Goal: Task Accomplishment & Management: Manage account settings

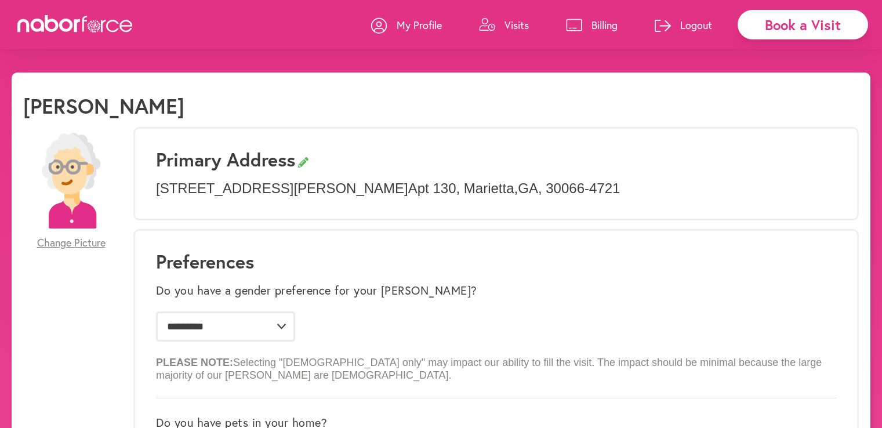
select select "*"
click at [515, 27] on p "Visits" at bounding box center [516, 25] width 24 height 14
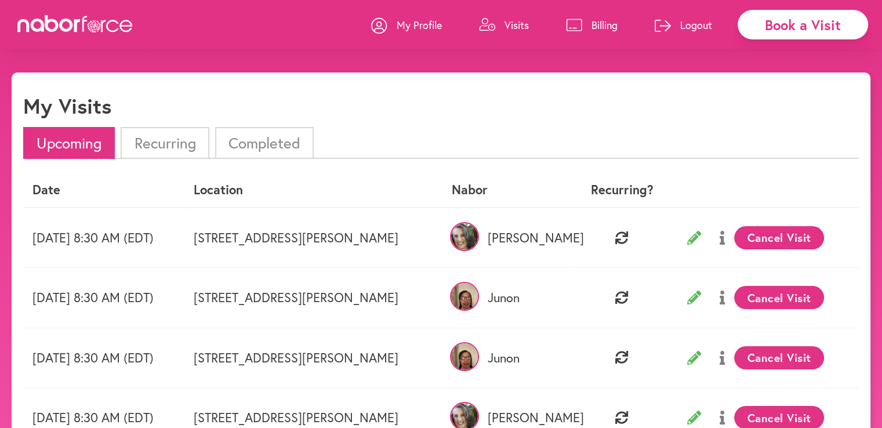
click at [276, 146] on li "Completed" at bounding box center [264, 143] width 99 height 32
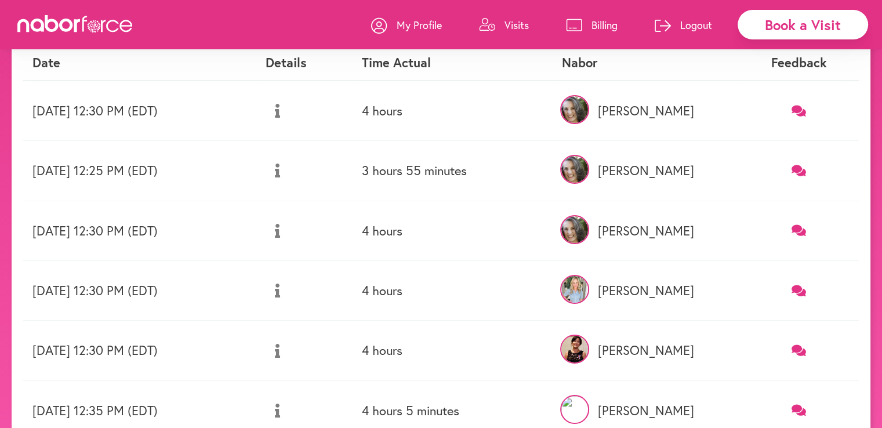
scroll to position [11, 0]
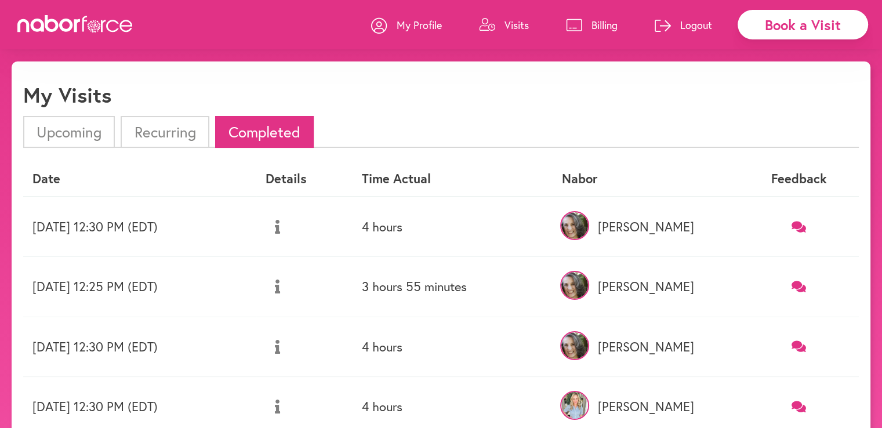
click at [690, 24] on p "Logout" at bounding box center [696, 25] width 32 height 14
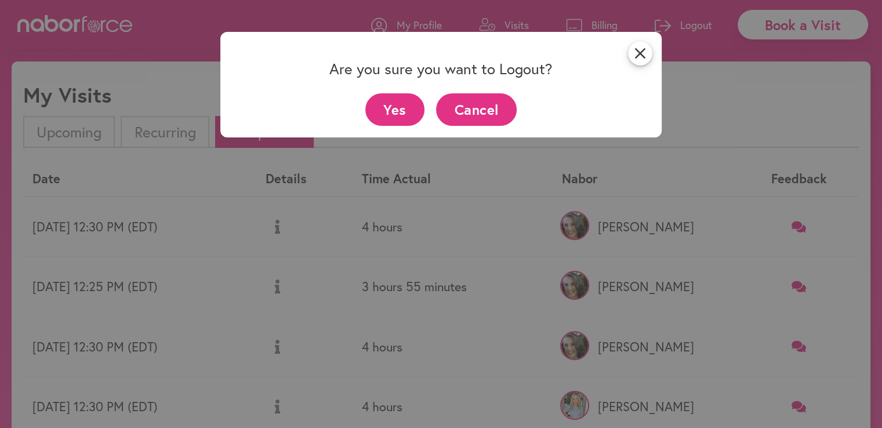
click at [403, 107] on button "Yes" at bounding box center [395, 109] width 60 height 32
